Goal: Task Accomplishment & Management: Use online tool/utility

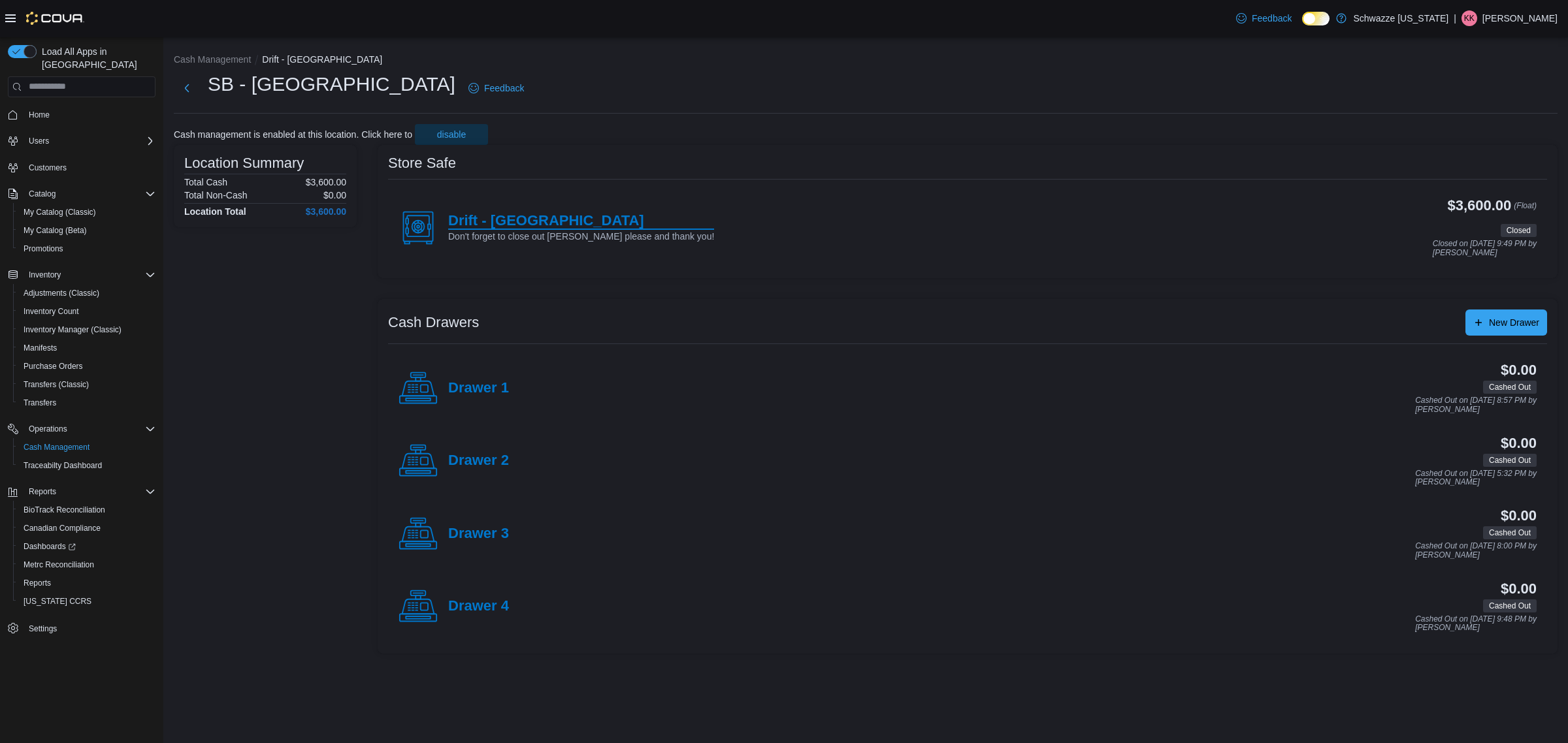
click at [488, 216] on h4 "Drift - [GEOGRAPHIC_DATA]" at bounding box center [581, 221] width 266 height 17
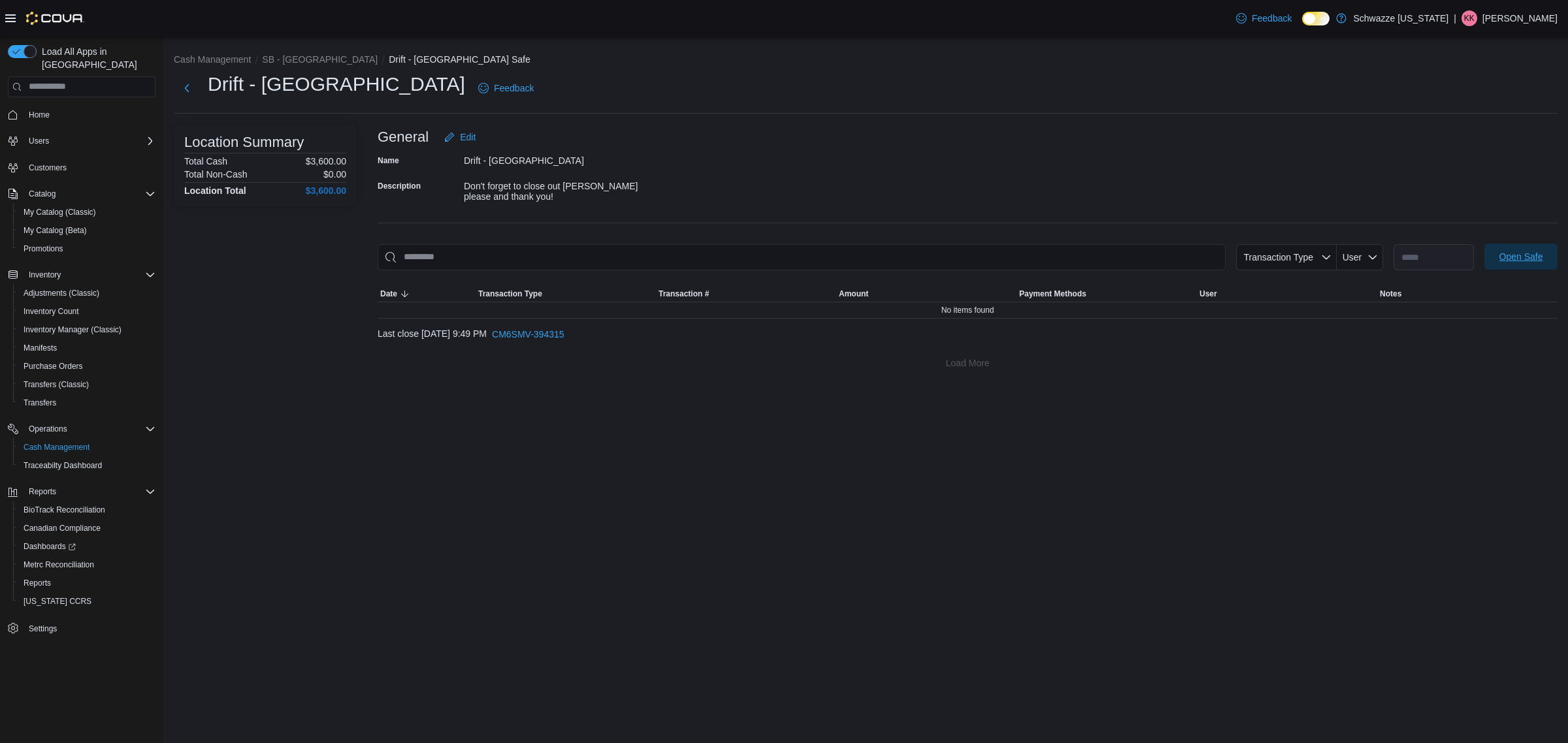
click at [1525, 257] on span "Open Safe" at bounding box center [1521, 257] width 44 height 13
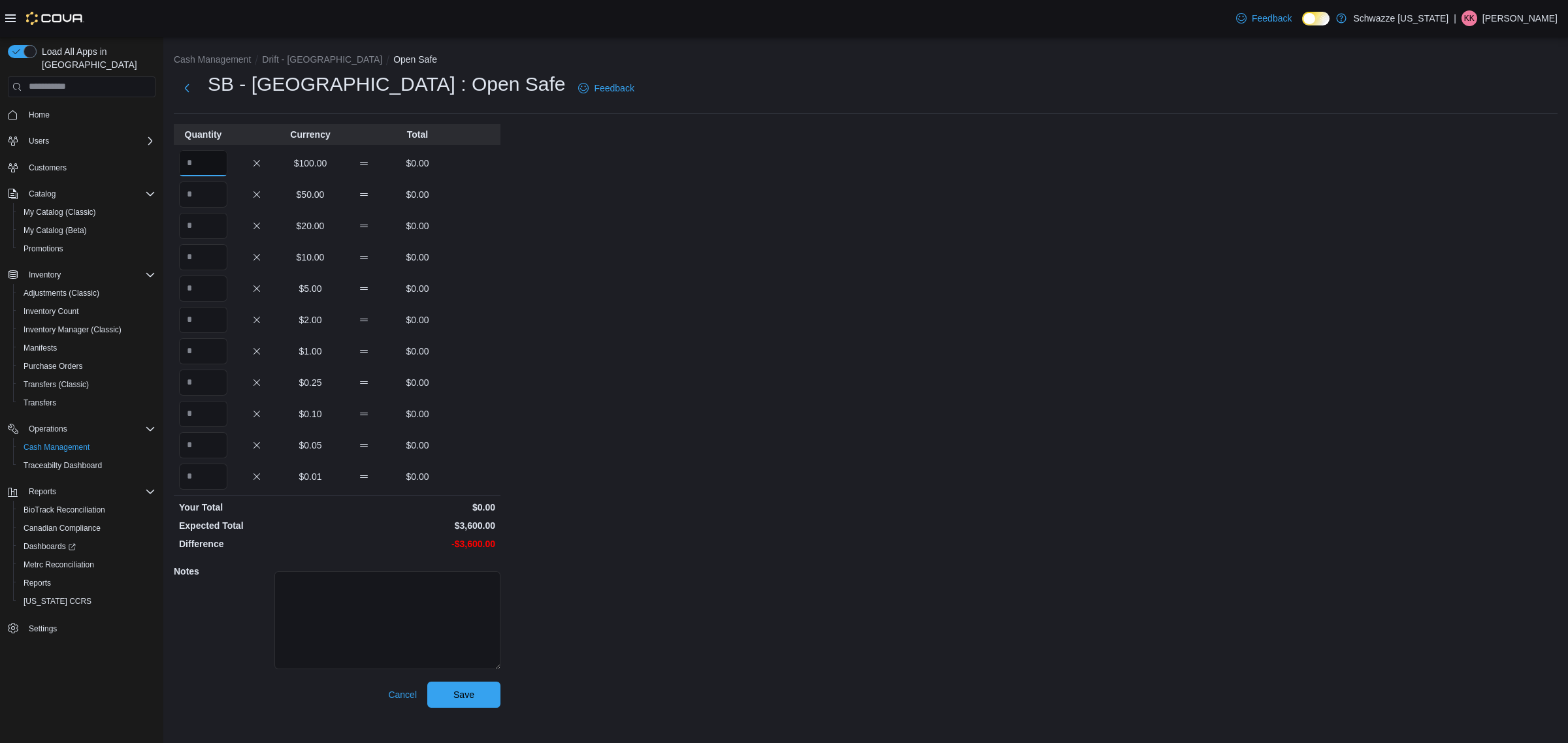
click at [193, 164] on input "Quantity" at bounding box center [203, 163] width 48 height 26
type input "**"
click at [470, 689] on span "Save" at bounding box center [463, 694] width 21 height 13
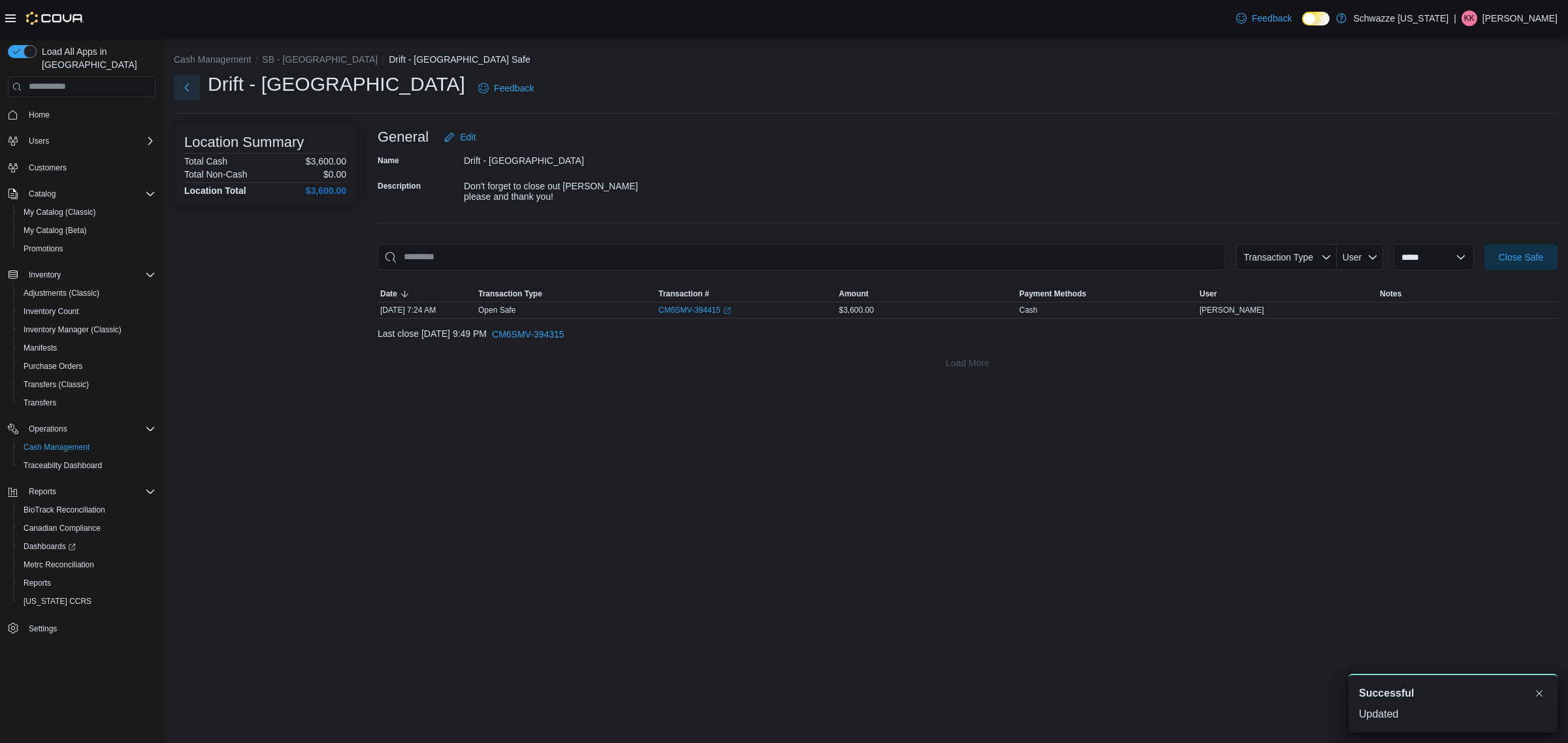
click at [188, 86] on button "Next" at bounding box center [186, 87] width 26 height 26
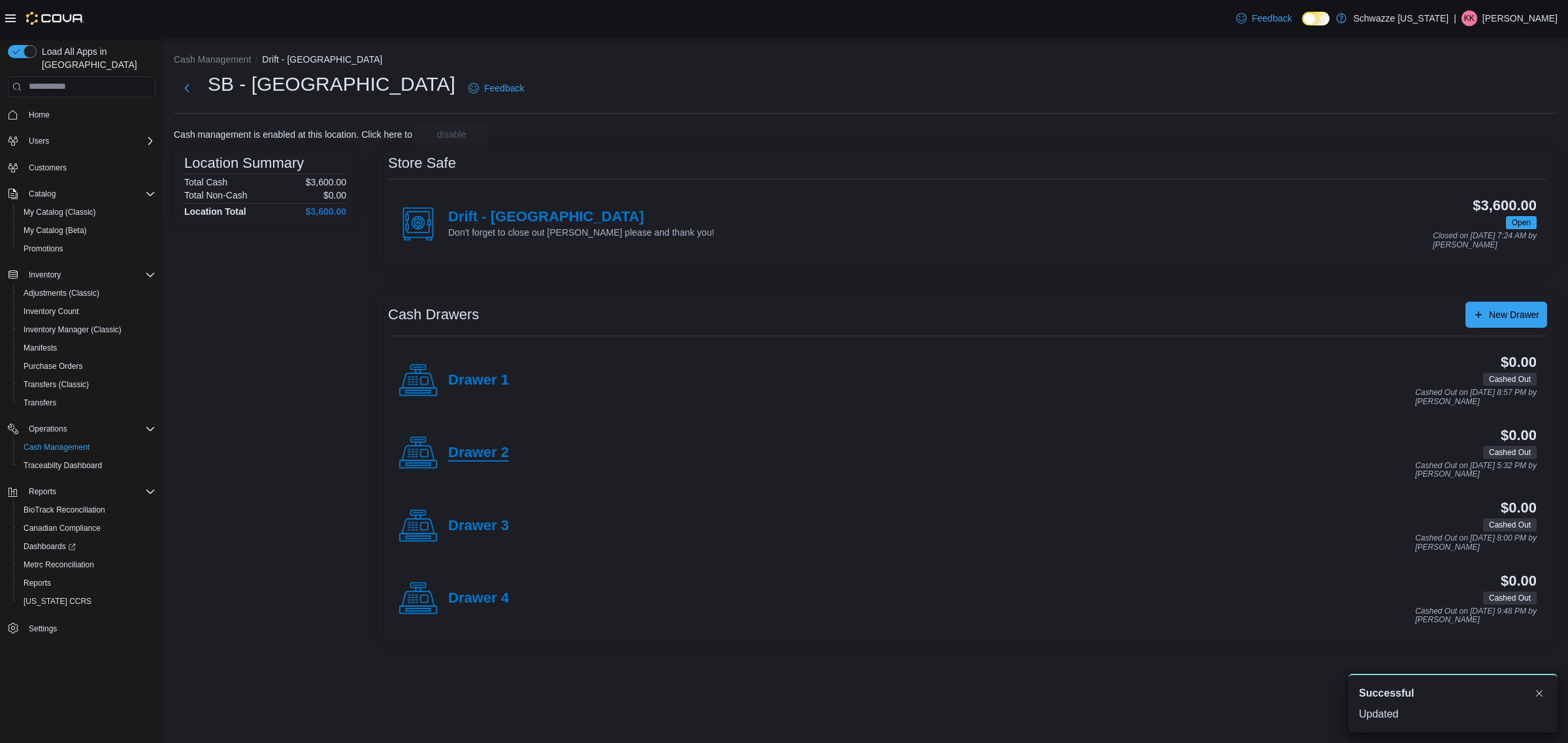
click at [473, 455] on h4 "Drawer 2" at bounding box center [478, 453] width 61 height 17
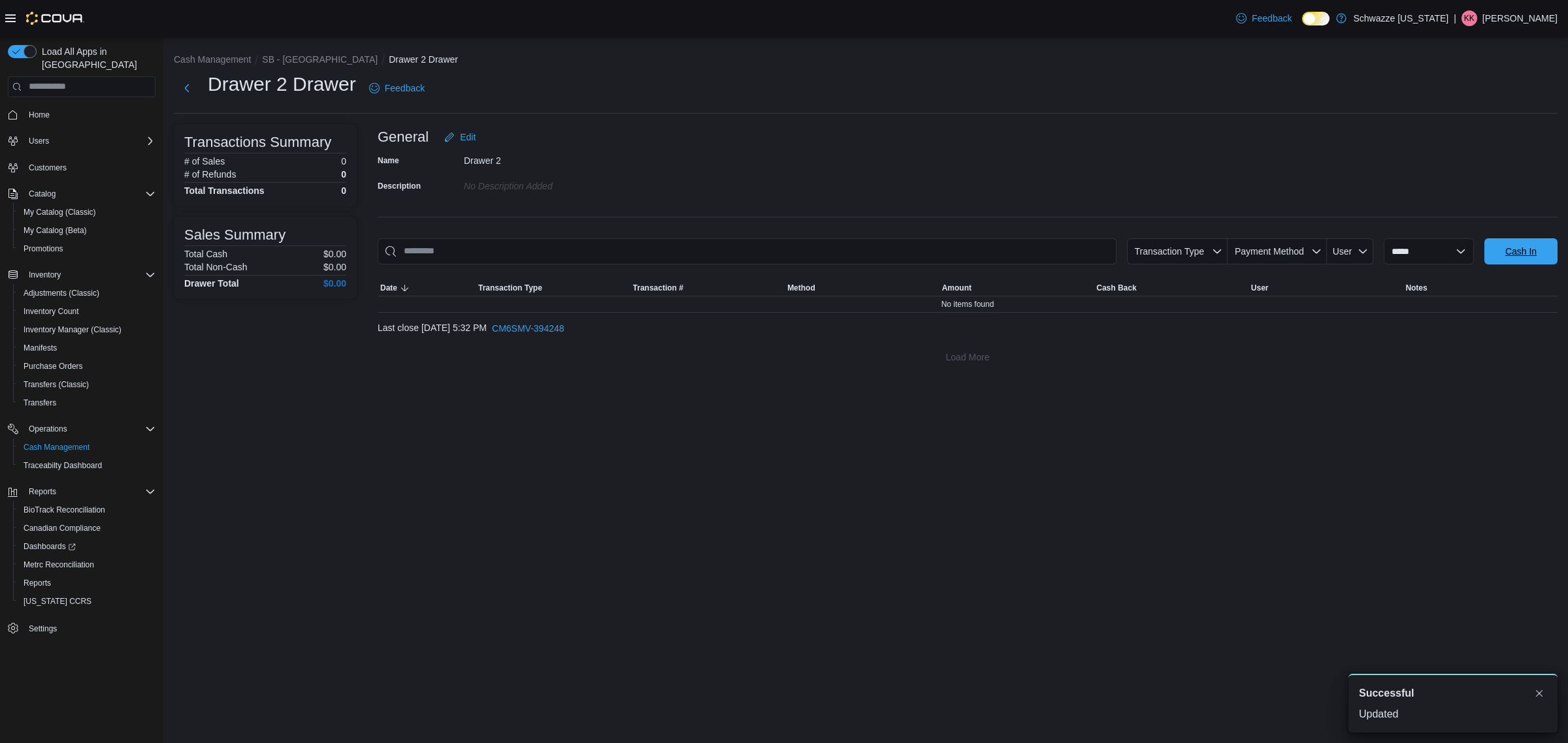
drag, startPoint x: 1537, startPoint y: 246, endPoint x: 1364, endPoint y: 262, distance: 173.7
click at [1532, 246] on span "Cash In" at bounding box center [1521, 251] width 57 height 26
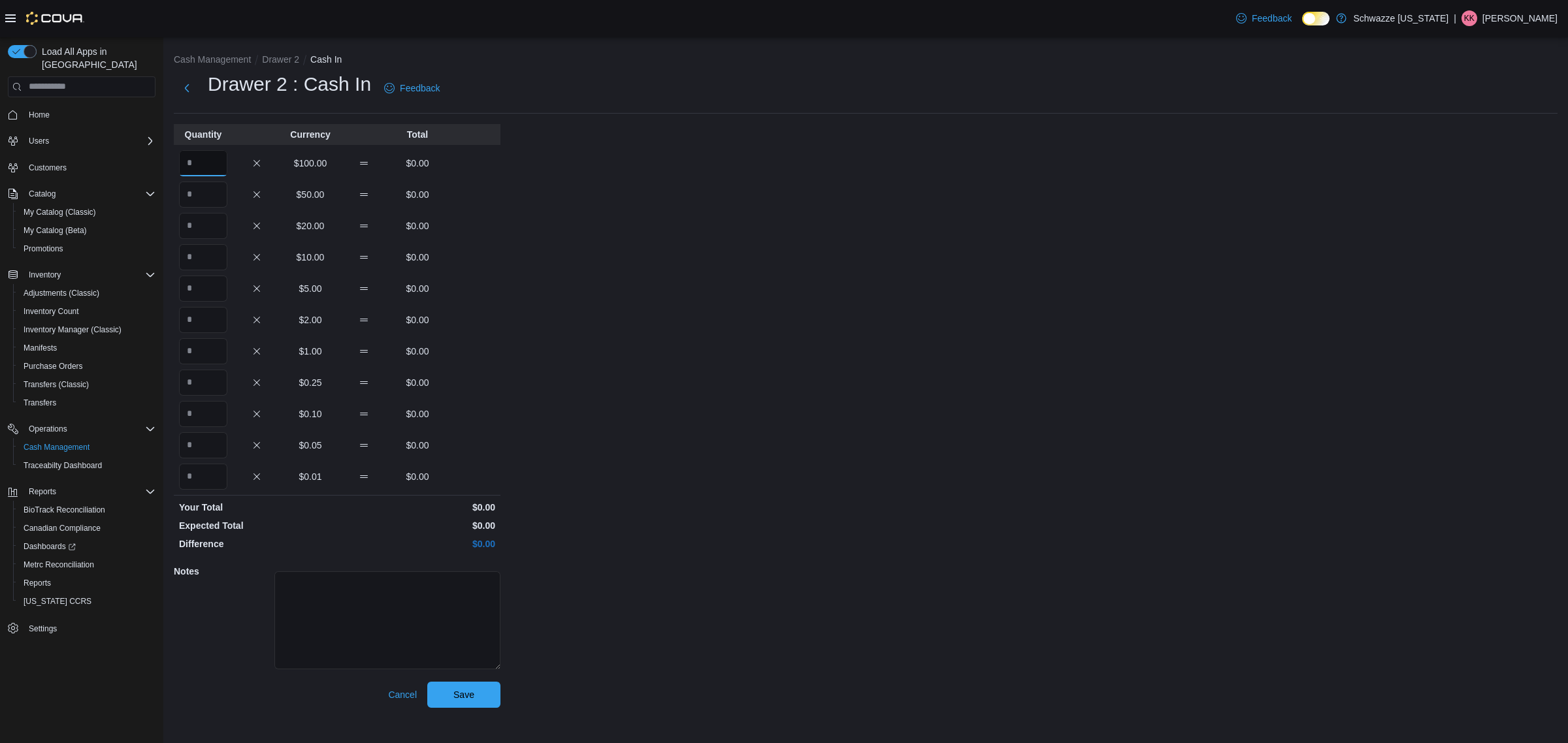
click at [213, 162] on input "Quantity" at bounding box center [203, 163] width 48 height 26
type input "*"
click at [452, 691] on span "Save" at bounding box center [464, 694] width 57 height 26
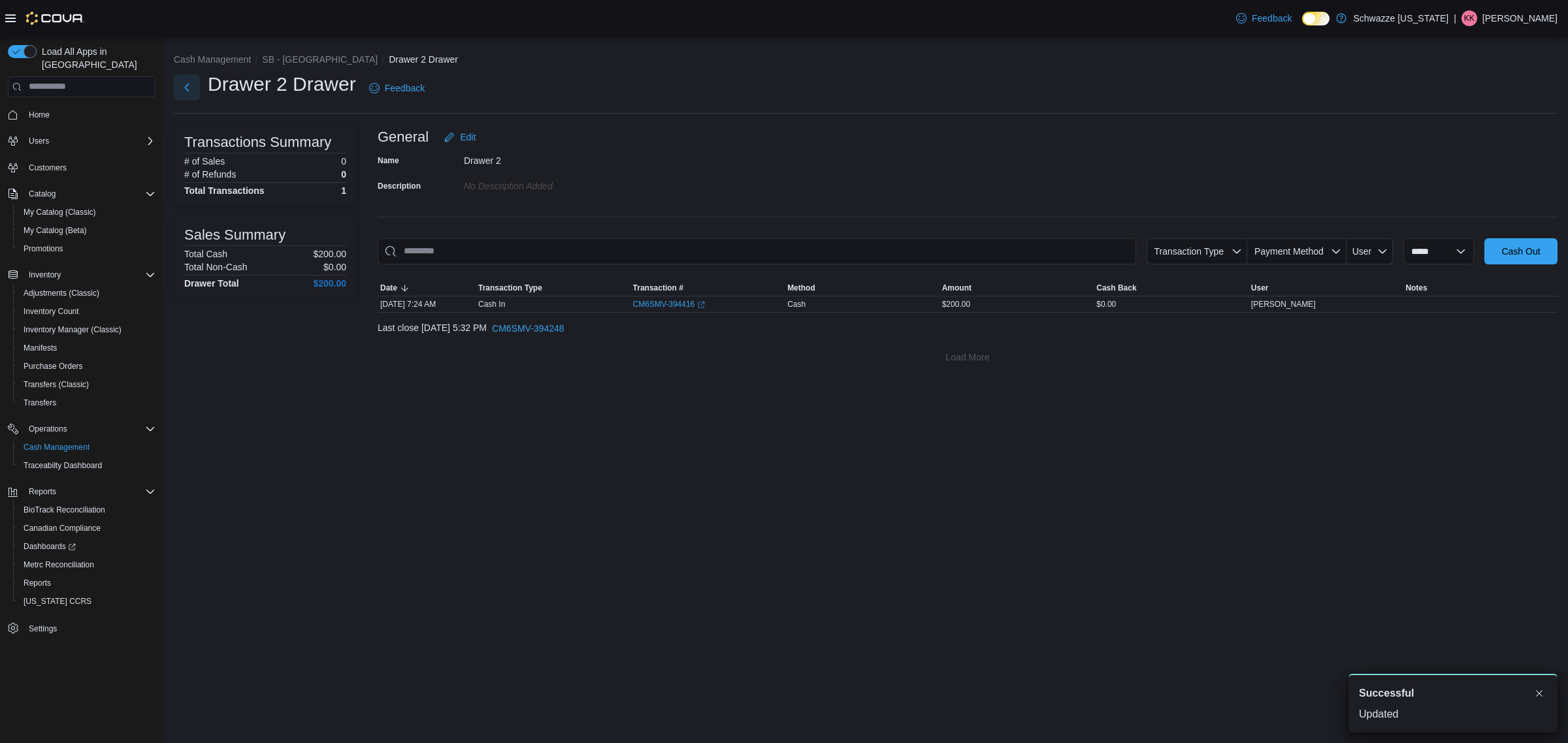
click at [180, 89] on button "Next" at bounding box center [186, 87] width 26 height 26
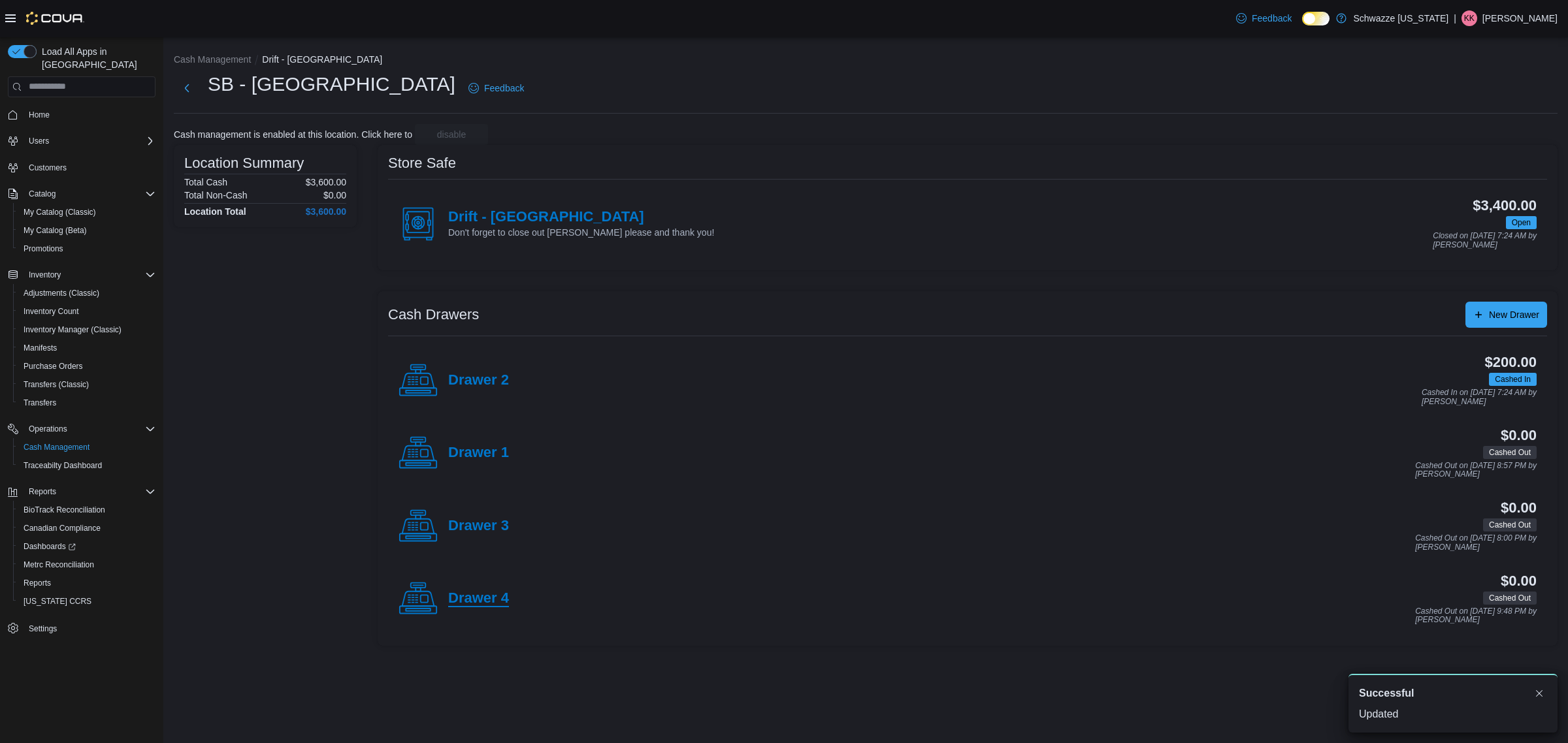
click at [500, 594] on h4 "Drawer 4" at bounding box center [478, 598] width 61 height 17
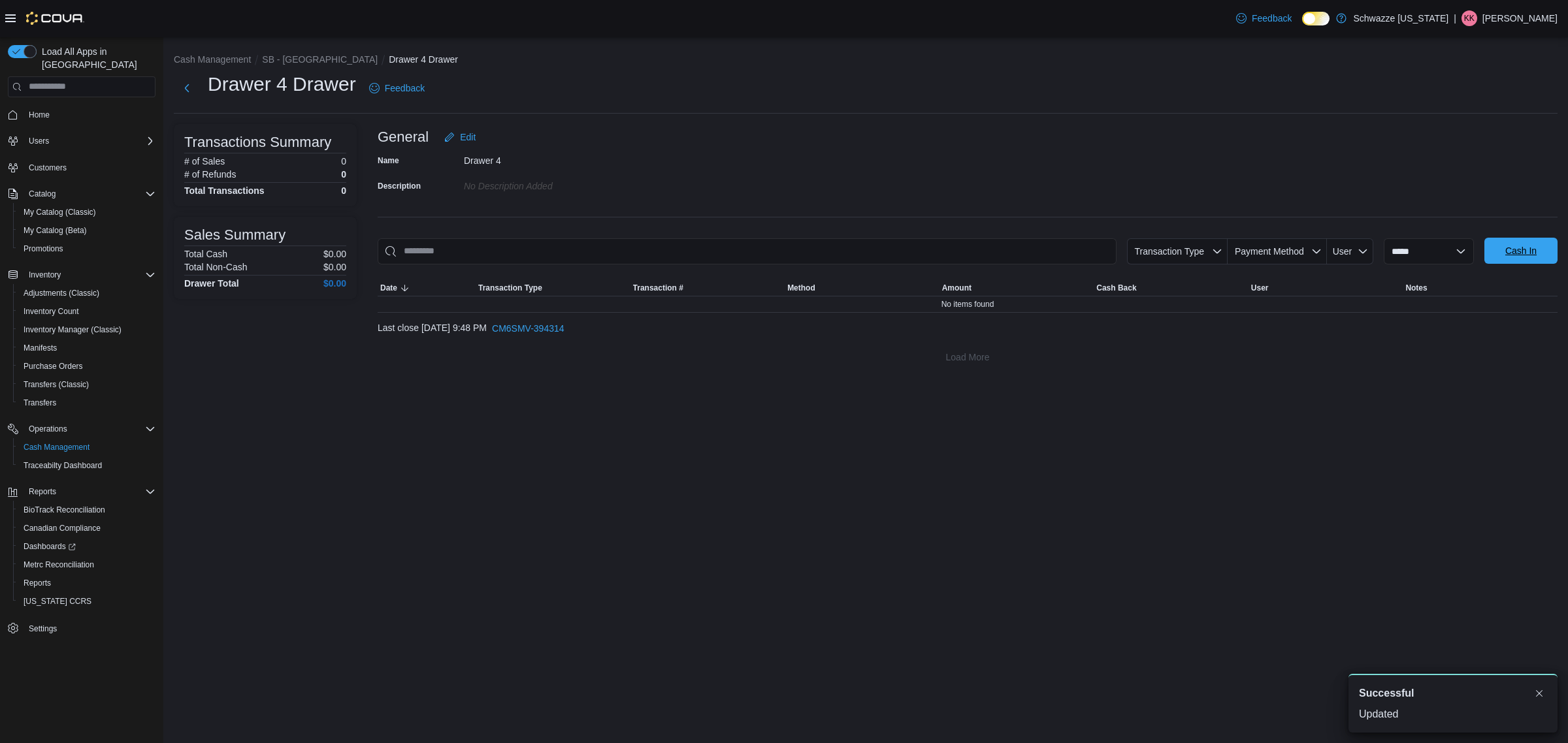
click at [1520, 256] on span "Cash In" at bounding box center [1521, 251] width 31 height 13
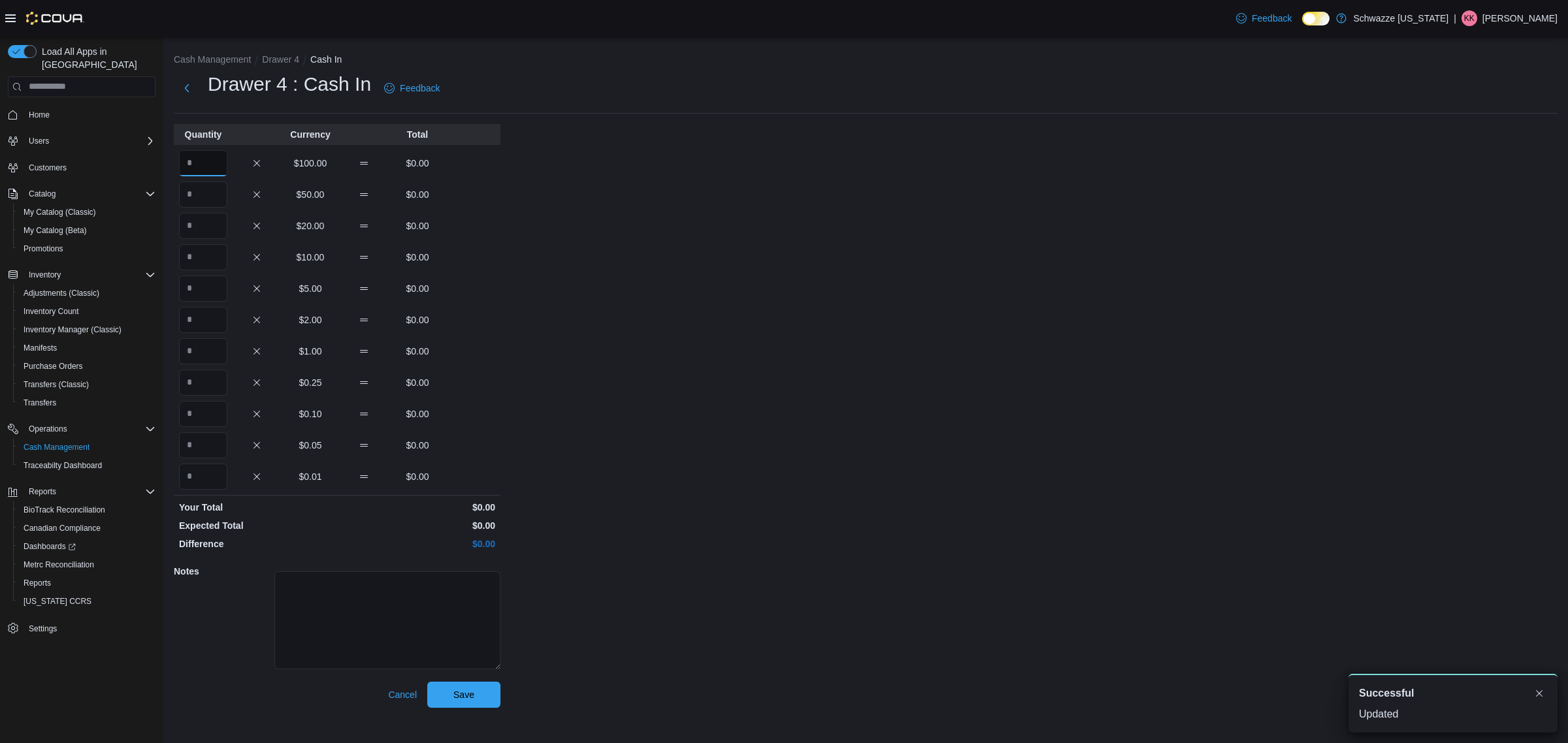
click at [217, 164] on input "Quantity" at bounding box center [203, 163] width 48 height 26
type input "*"
click at [477, 690] on span "Save" at bounding box center [464, 694] width 57 height 26
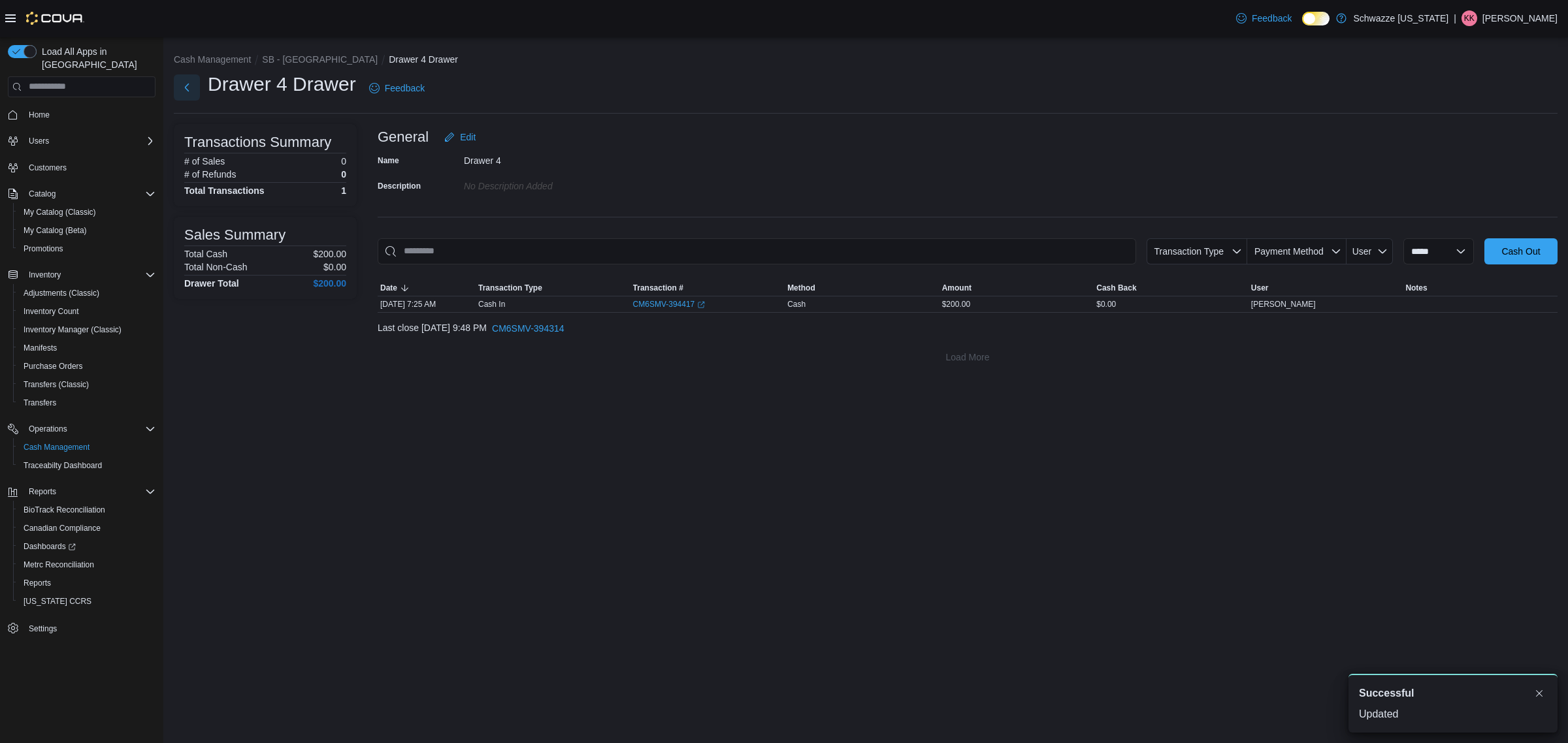
click at [192, 85] on button "Next" at bounding box center [186, 87] width 26 height 26
